Goal: Check status

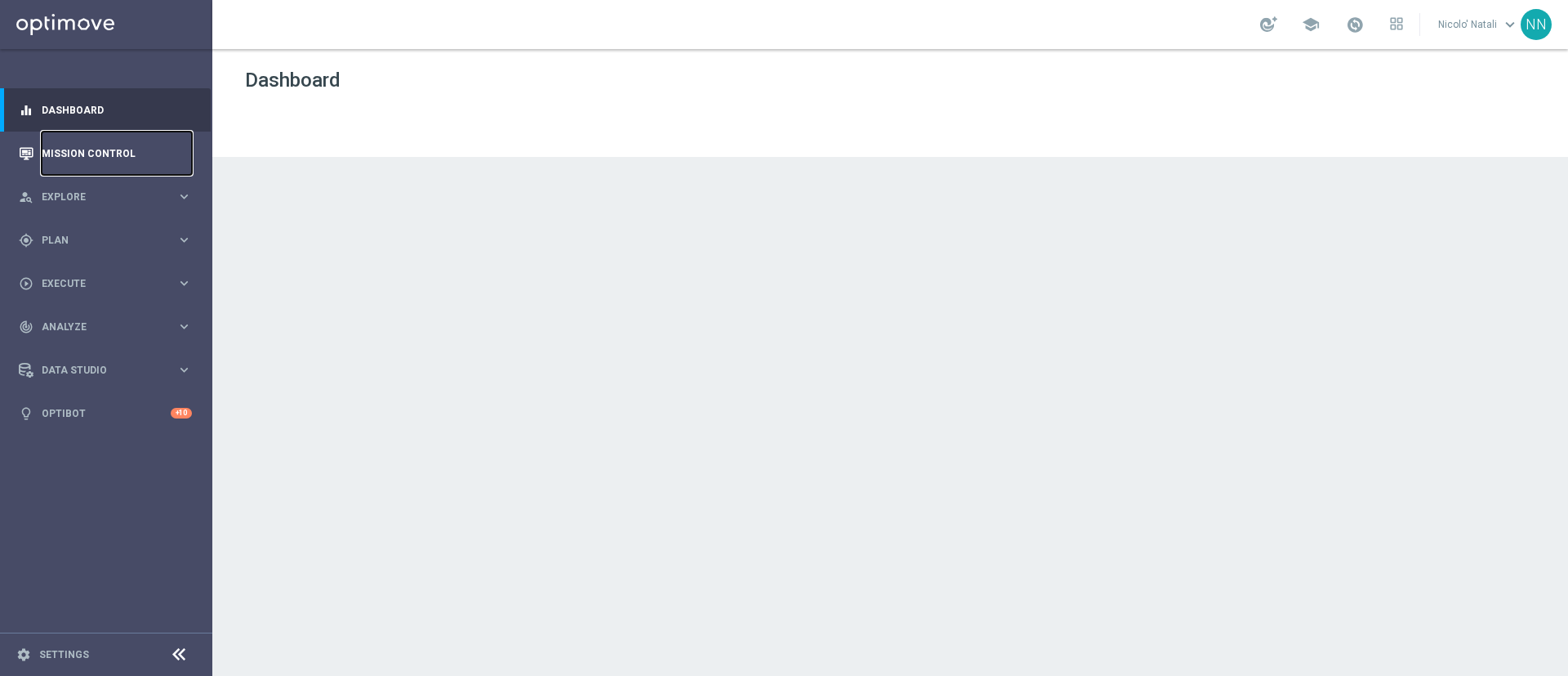
click at [116, 161] on link "Mission Control" at bounding box center [116, 153] width 150 height 43
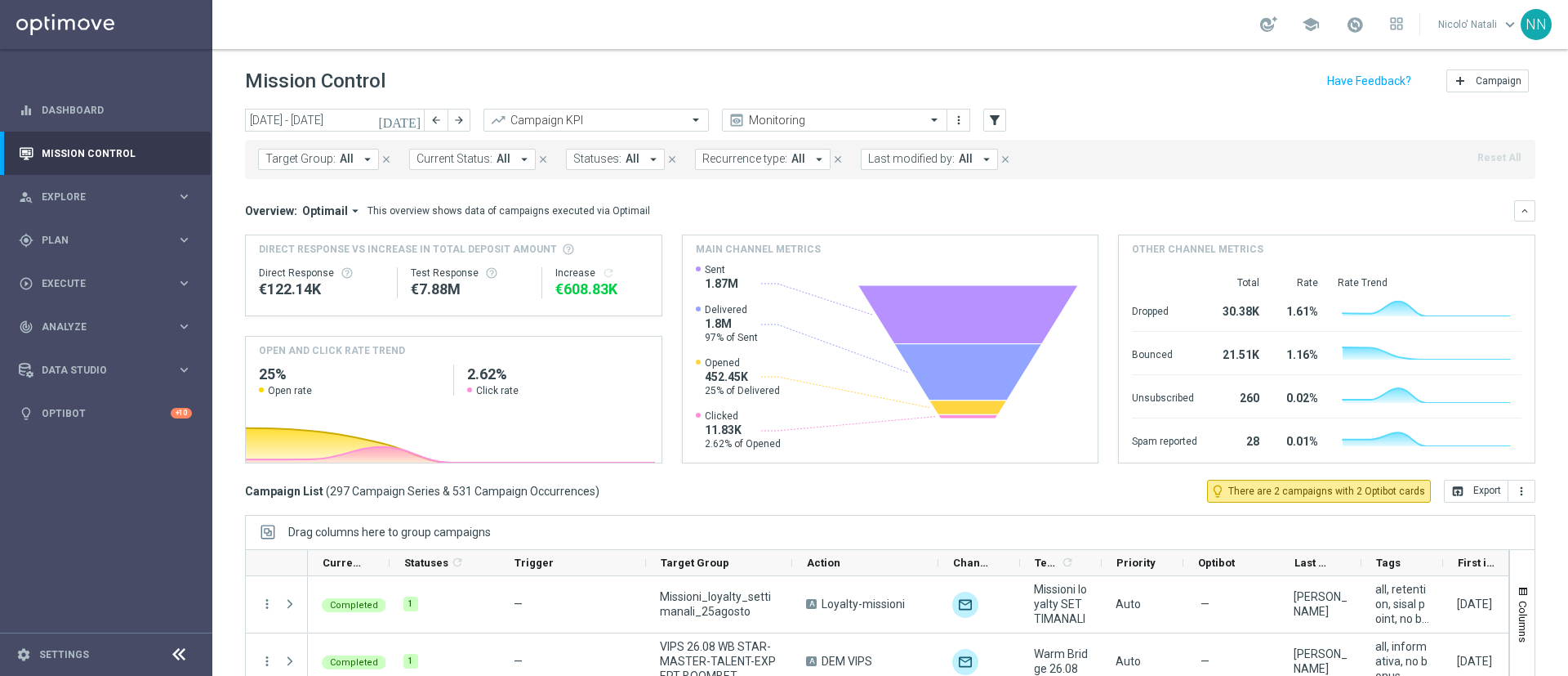
click at [343, 157] on span "All" at bounding box center [347, 159] width 14 height 14
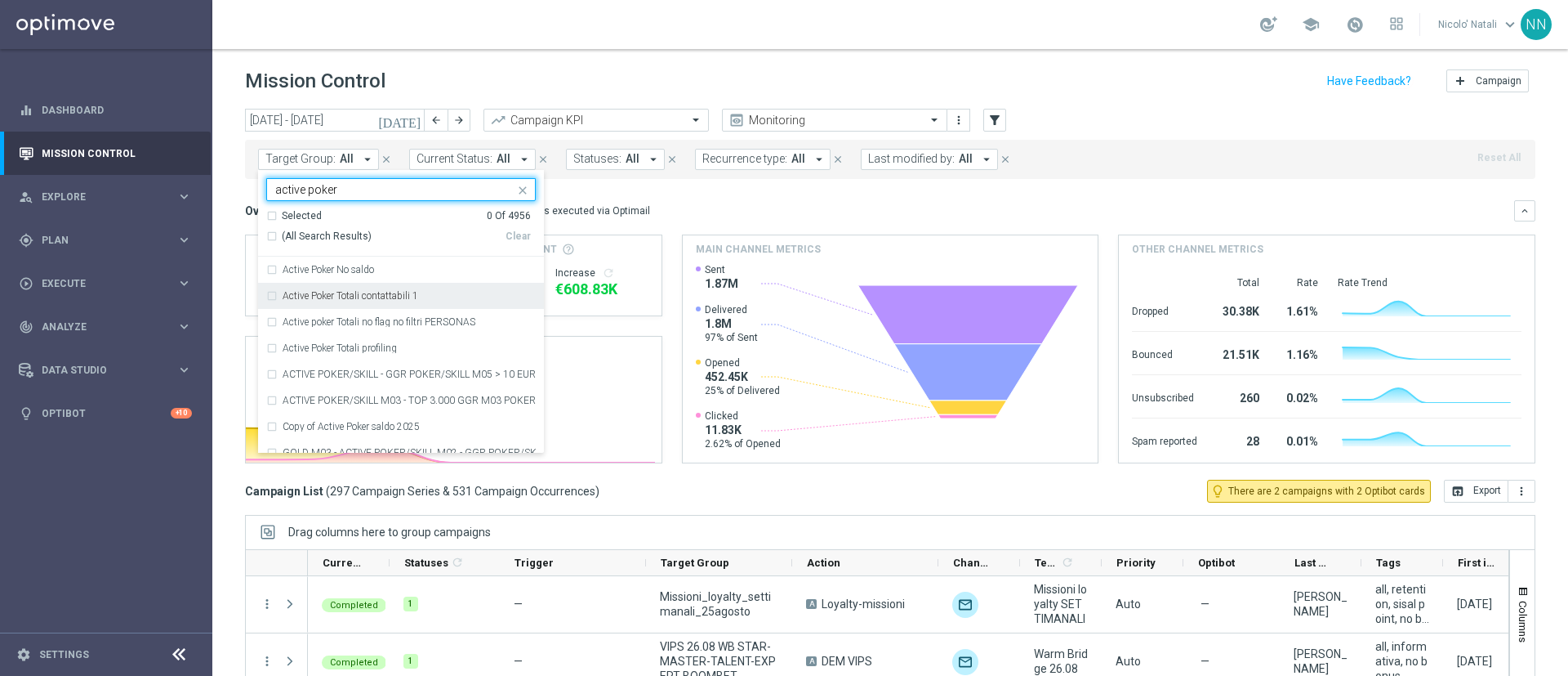
click at [372, 291] on label "Active Poker Totali contattabili 1" at bounding box center [350, 295] width 135 height 10
type input "active poker"
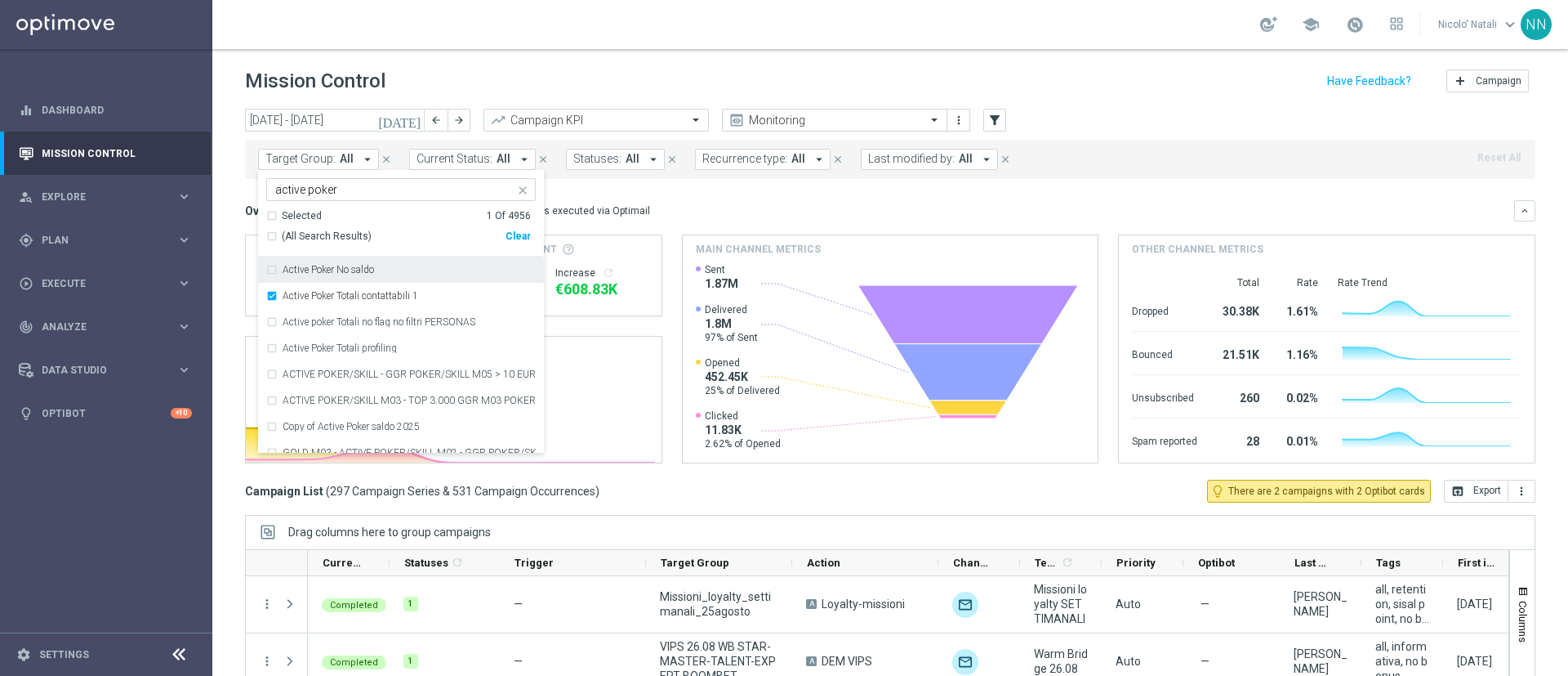
click at [680, 193] on mini-dashboard "Overview: Optimail arrow_drop_down This overview shows data of campaigns execut…" at bounding box center [890, 330] width 1290 height 301
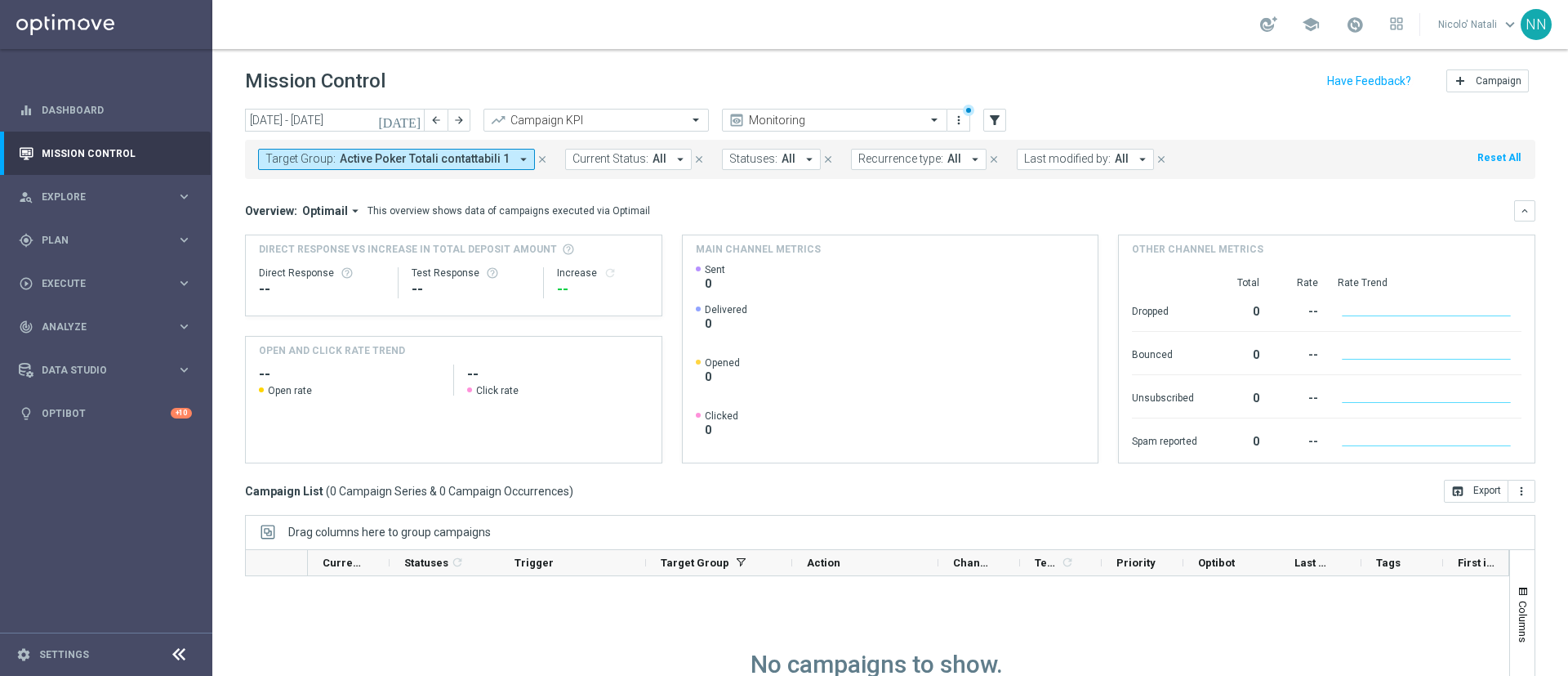
click at [414, 125] on icon "[DATE]" at bounding box center [400, 120] width 44 height 15
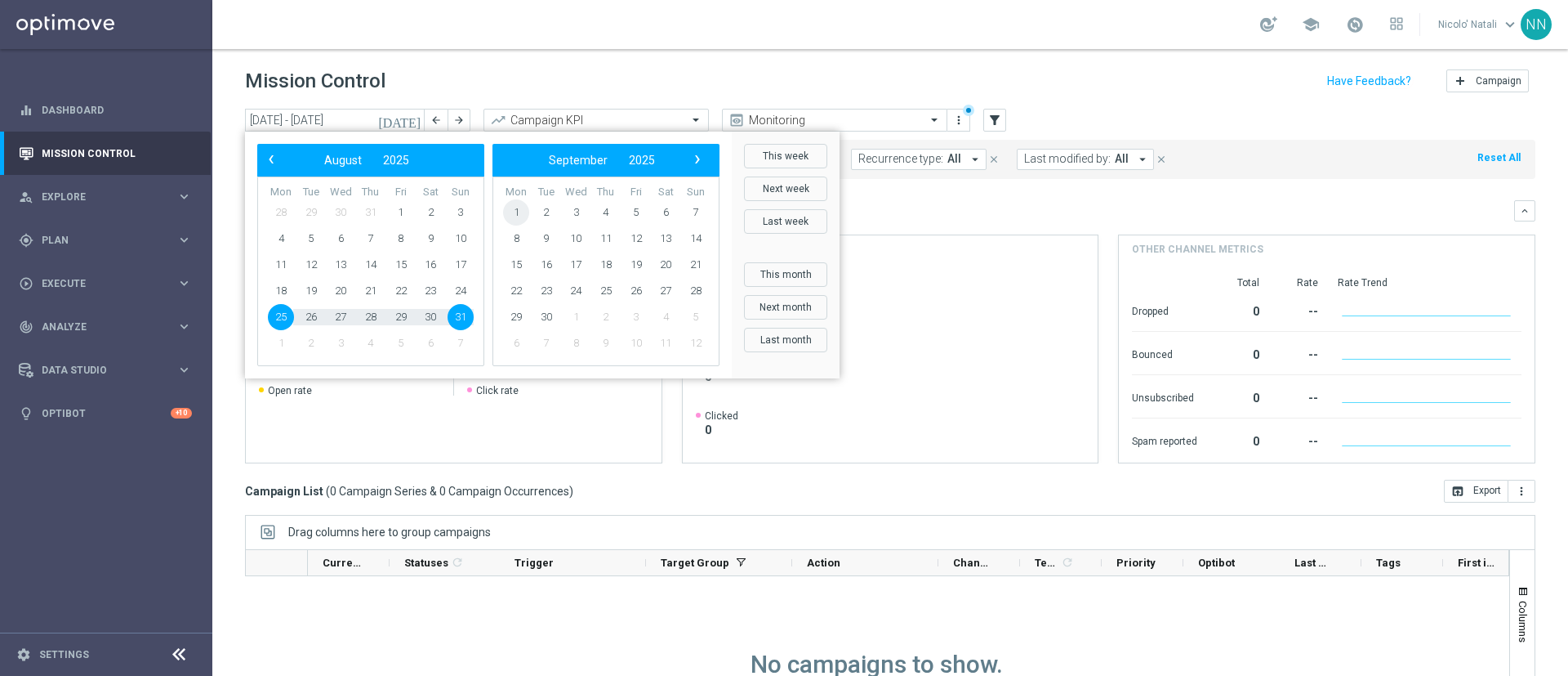
click at [522, 214] on span "1" at bounding box center [517, 213] width 26 height 26
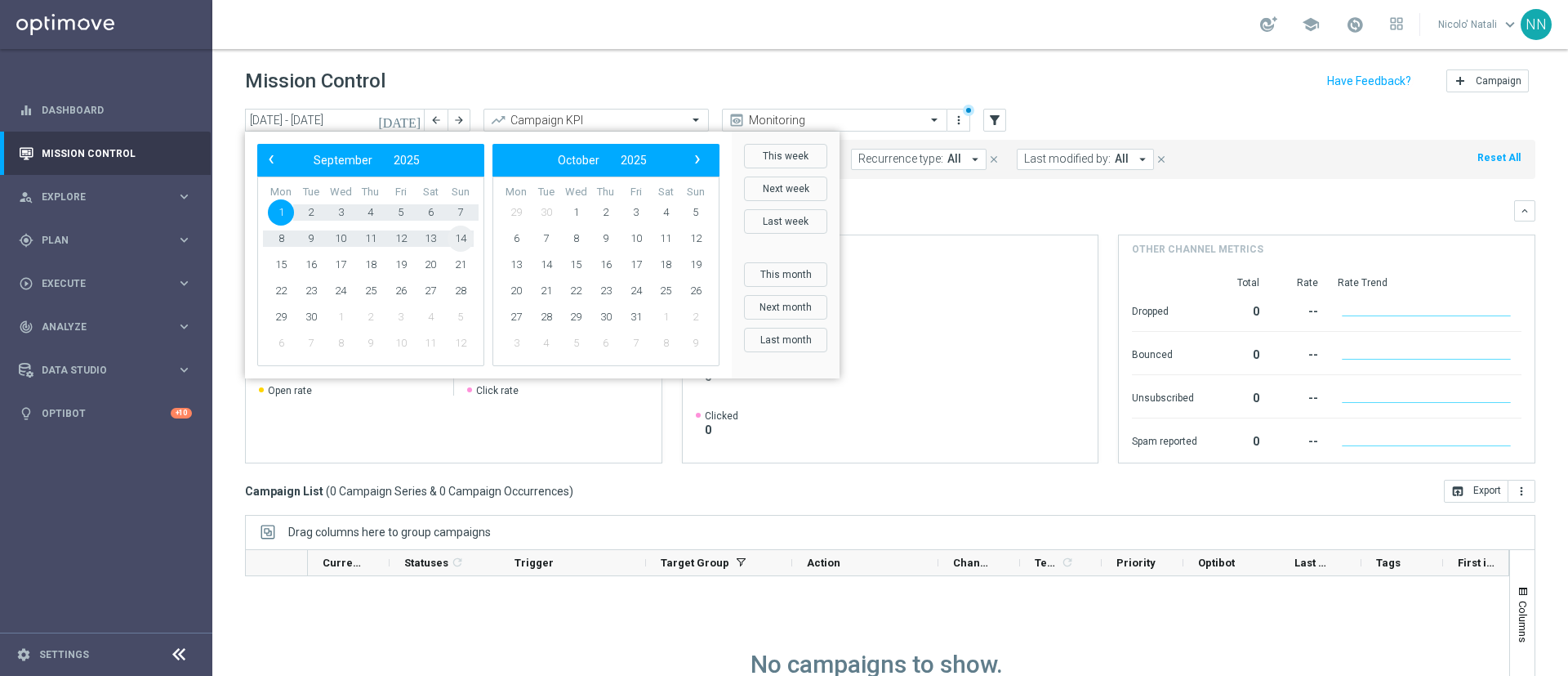
click at [466, 240] on span "14" at bounding box center [460, 239] width 26 height 26
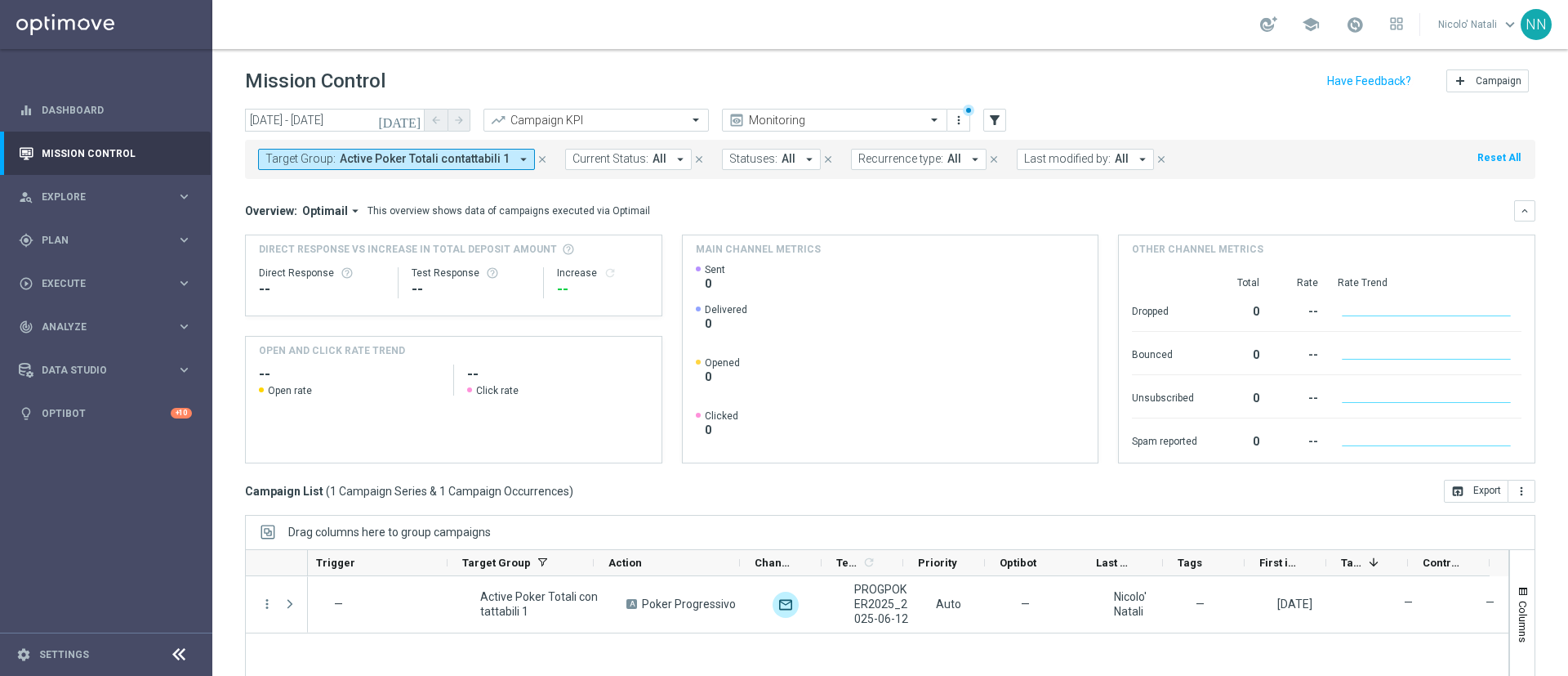
click at [480, 157] on span "Active Poker Totali contattabili 1" at bounding box center [424, 159] width 170 height 14
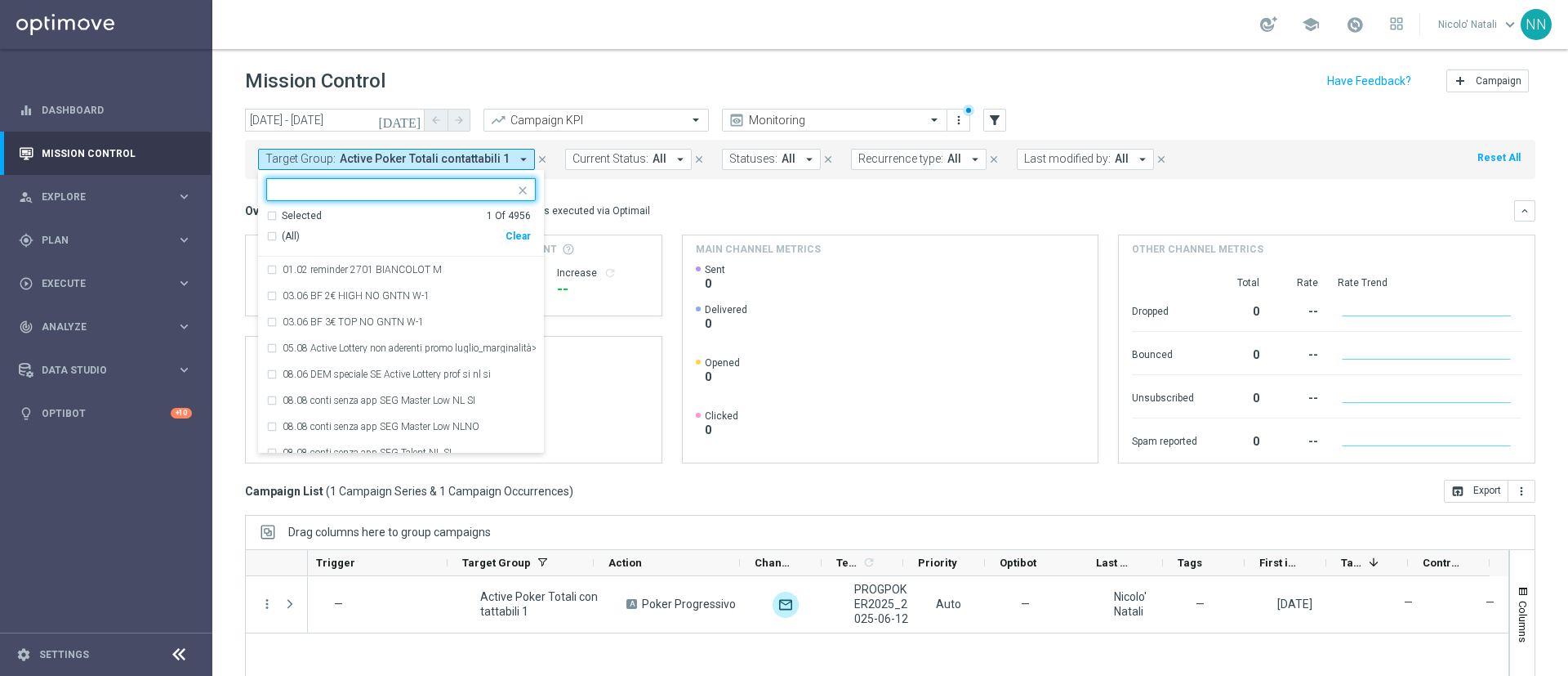
click at [658, 185] on mini-dashboard "Overview: Optimail arrow_drop_down This overview shows data of campaigns execut…" at bounding box center [890, 330] width 1290 height 301
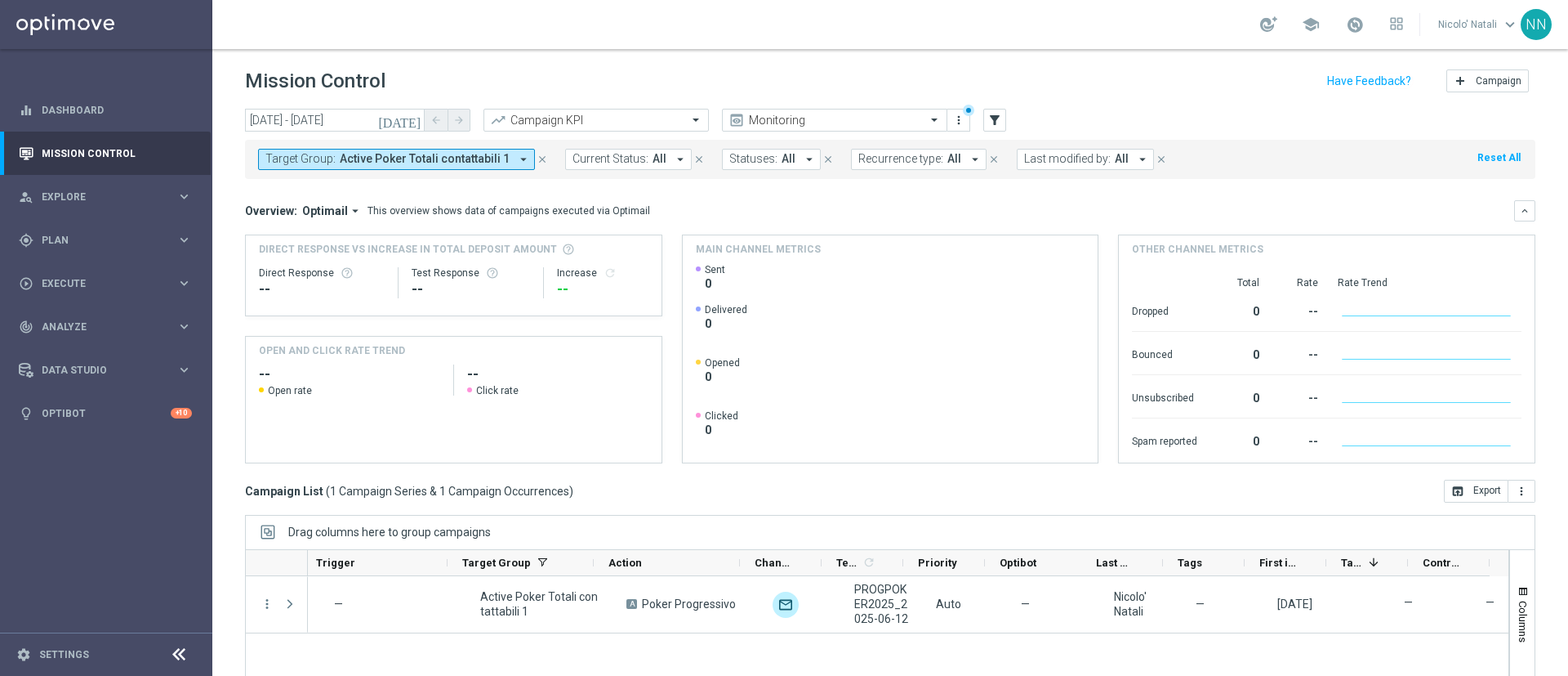
click at [415, 119] on icon "[DATE]" at bounding box center [400, 120] width 44 height 15
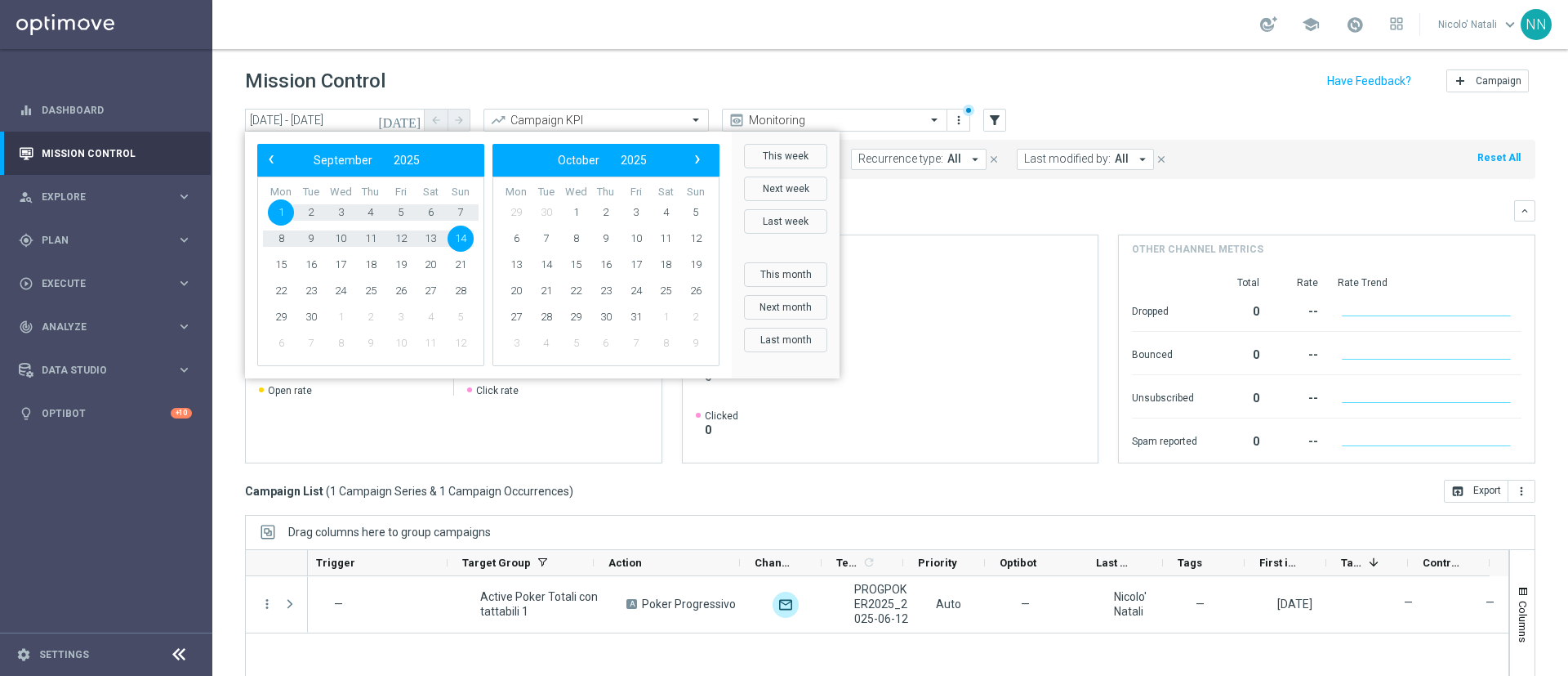
click at [280, 207] on span "1" at bounding box center [281, 213] width 26 height 26
click at [313, 319] on span "30" at bounding box center [311, 317] width 26 height 26
type input "[DATE] - [DATE]"
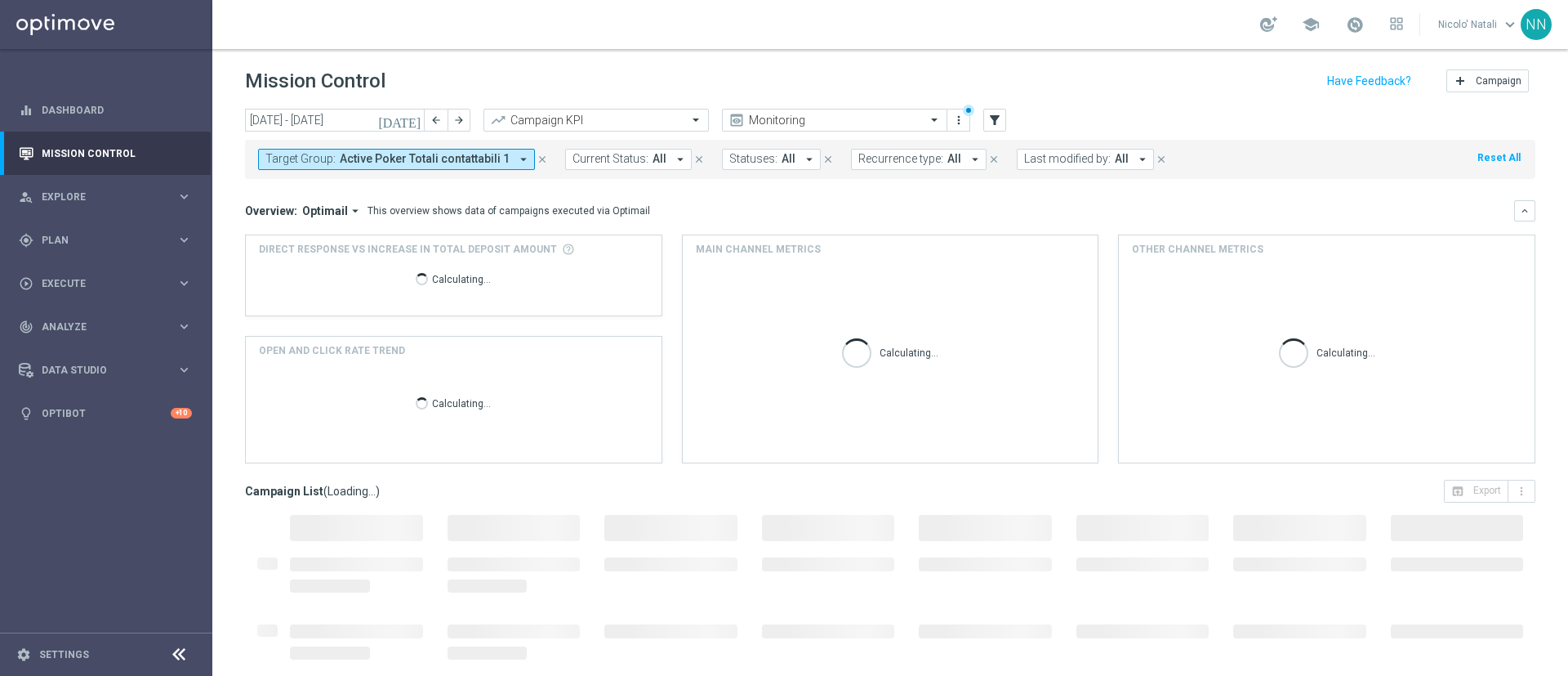
scroll to position [113, 0]
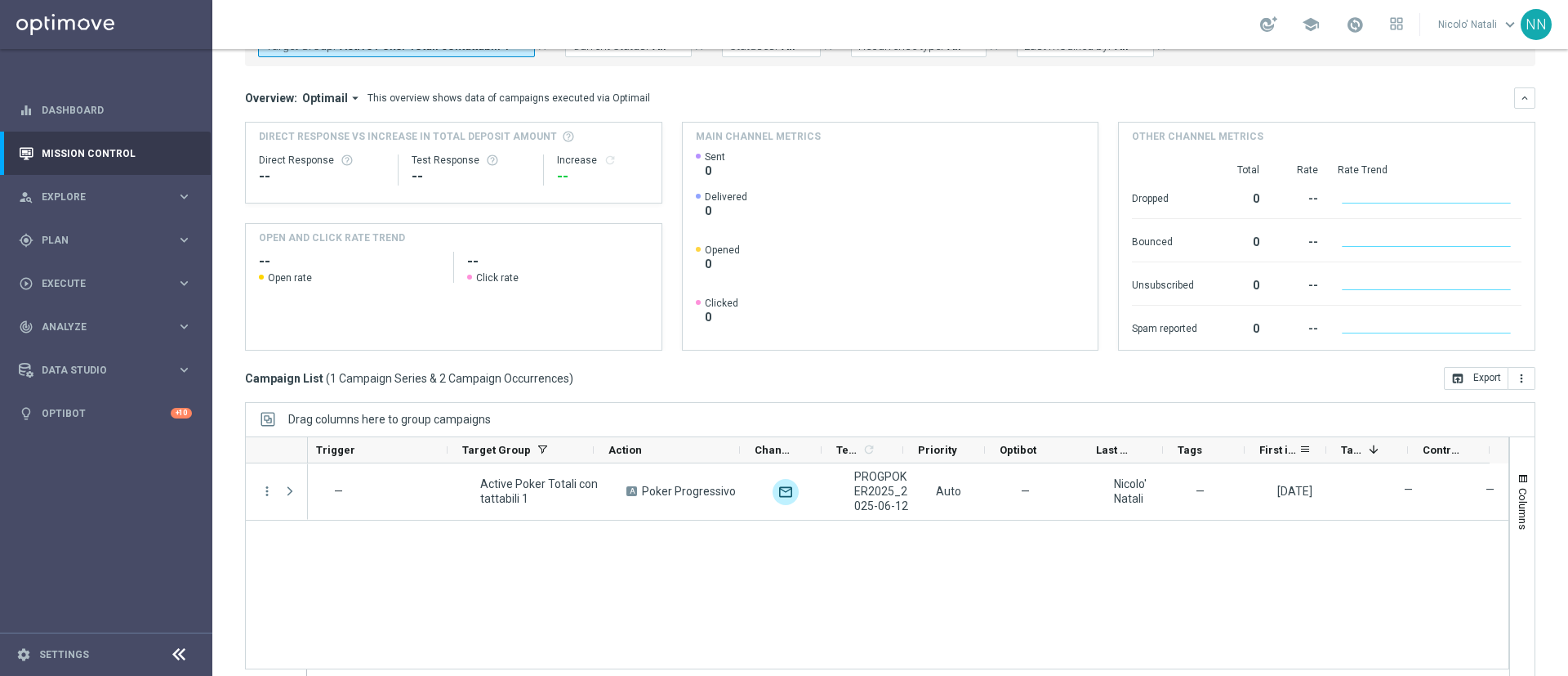
click at [1286, 452] on span "First in Range" at bounding box center [1278, 450] width 40 height 12
